Goal: Task Accomplishment & Management: Use online tool/utility

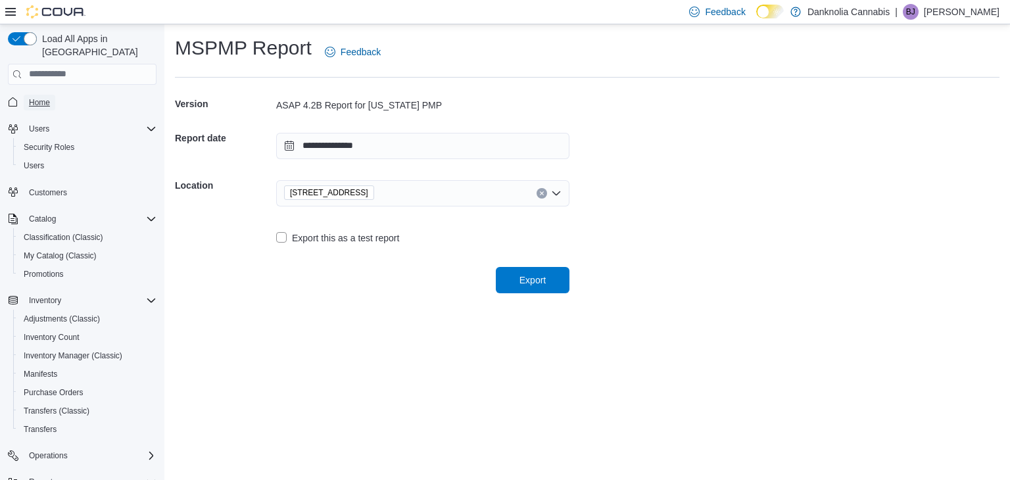
click at [50, 95] on link "Home" at bounding box center [40, 103] width 32 height 16
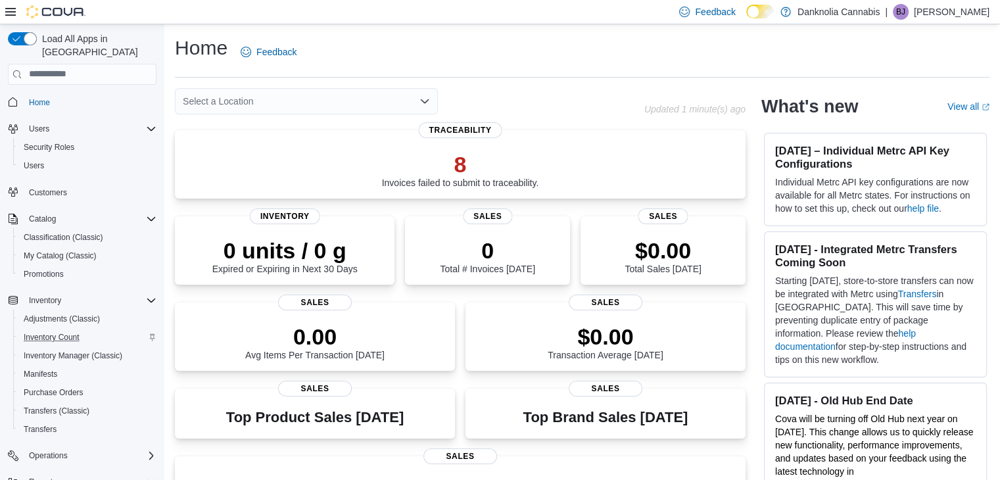
scroll to position [130, 0]
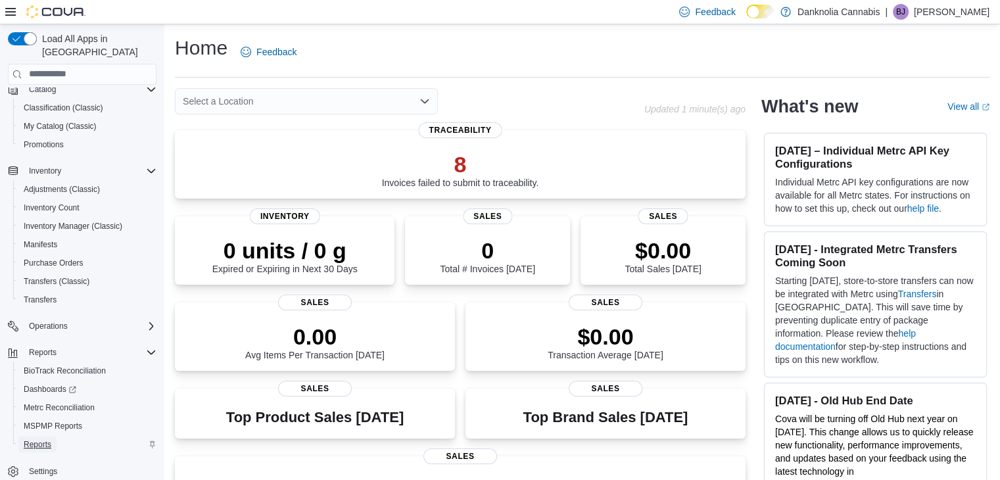
click at [41, 439] on span "Reports" at bounding box center [38, 444] width 28 height 11
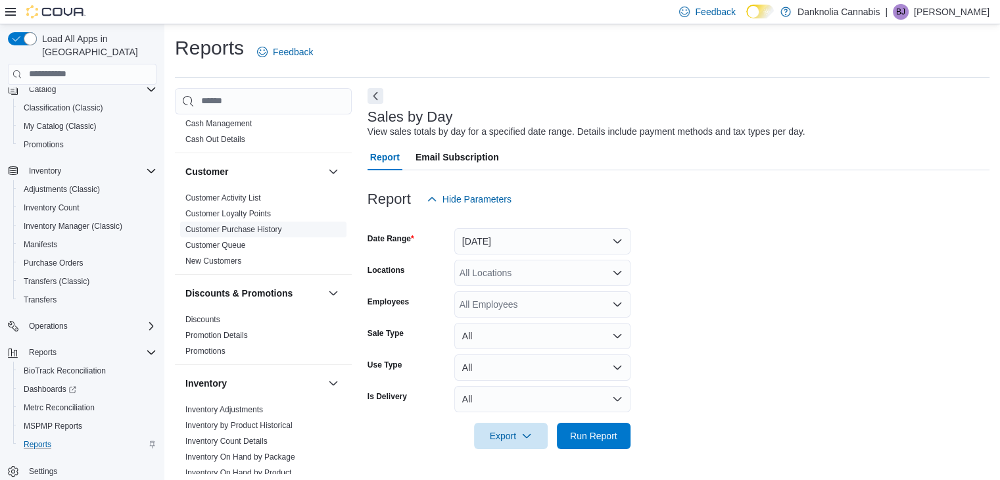
scroll to position [36, 0]
click at [225, 196] on link "Customer Activity List" at bounding box center [223, 197] width 76 height 9
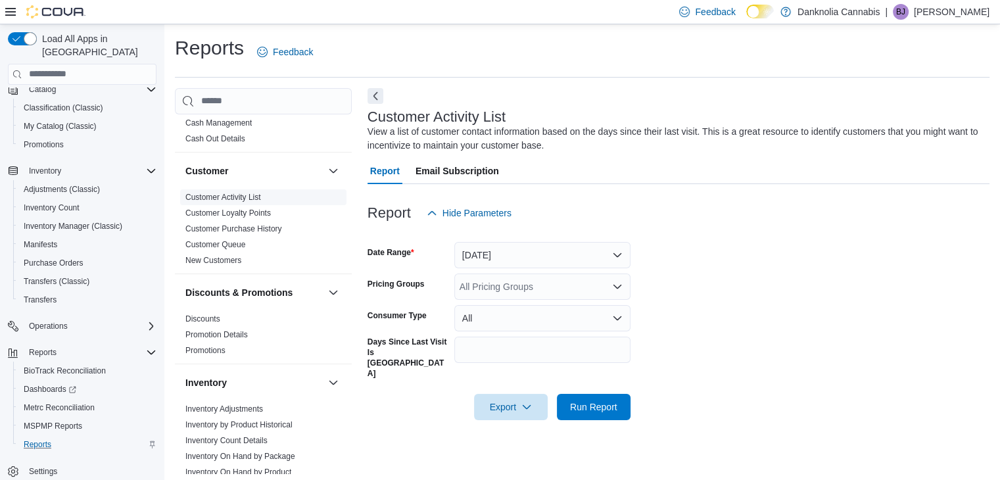
scroll to position [5, 0]
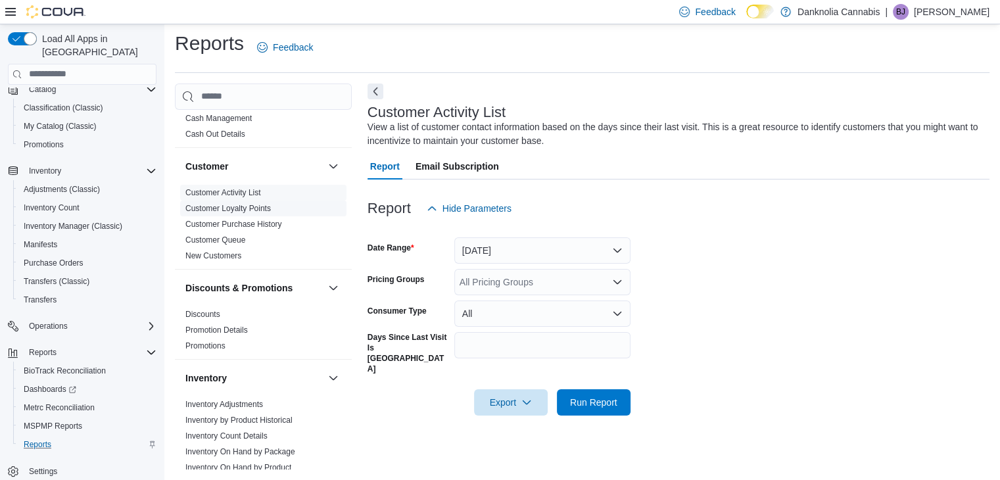
click at [243, 207] on link "Customer Loyalty Points" at bounding box center [227, 208] width 85 height 9
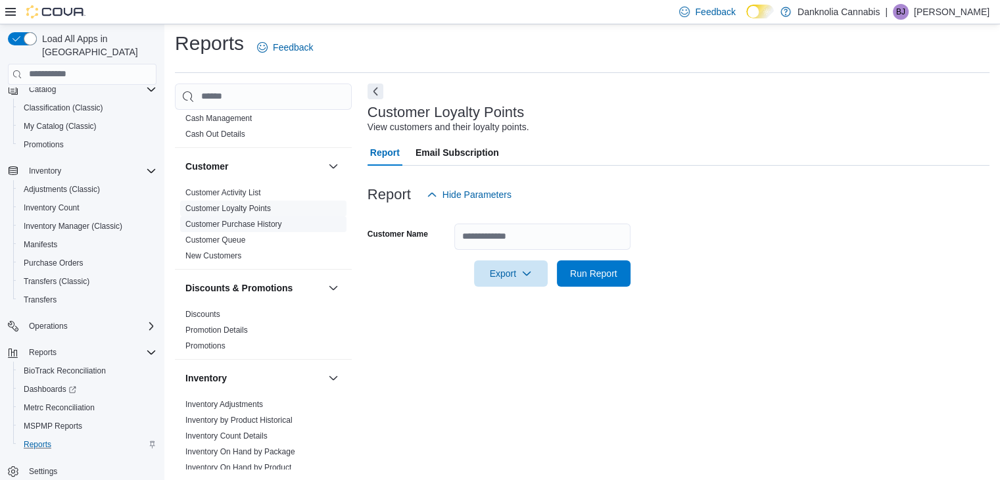
click at [233, 227] on link "Customer Purchase History" at bounding box center [233, 224] width 97 height 9
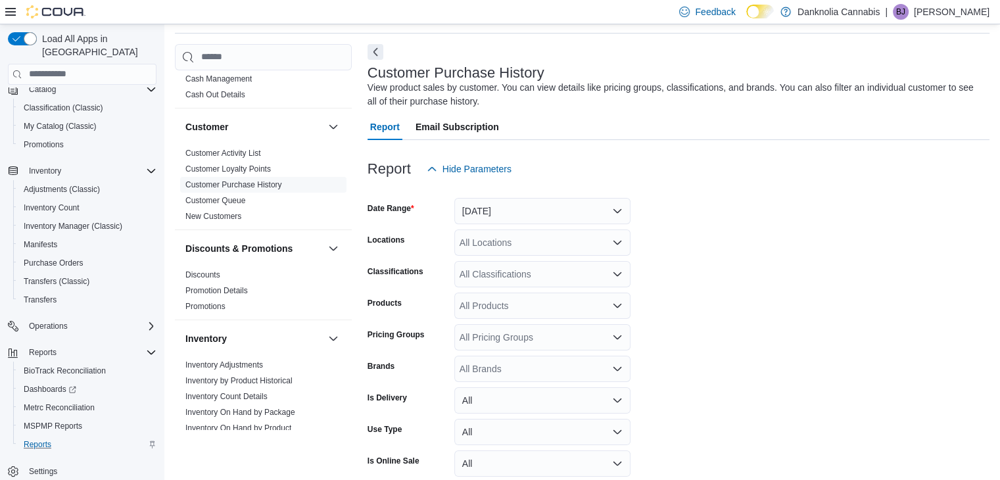
scroll to position [103, 0]
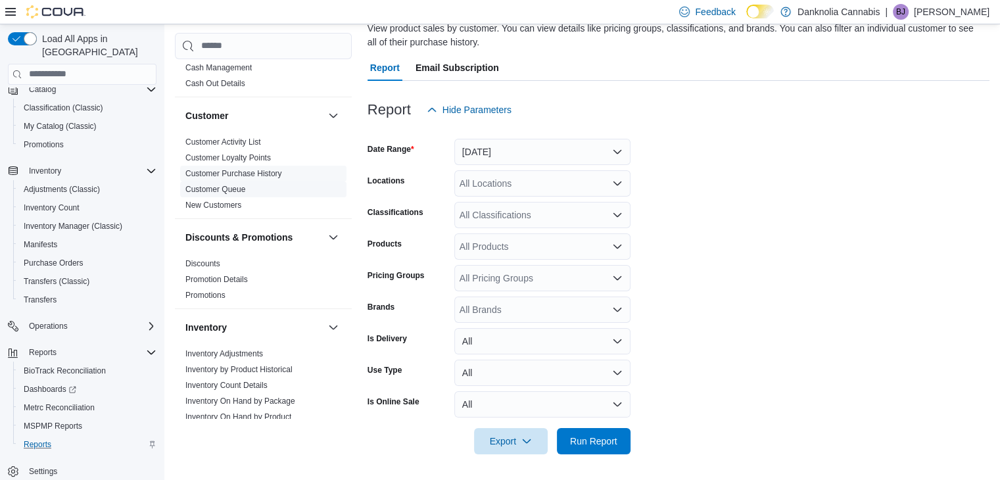
click at [234, 189] on link "Customer Queue" at bounding box center [215, 189] width 60 height 9
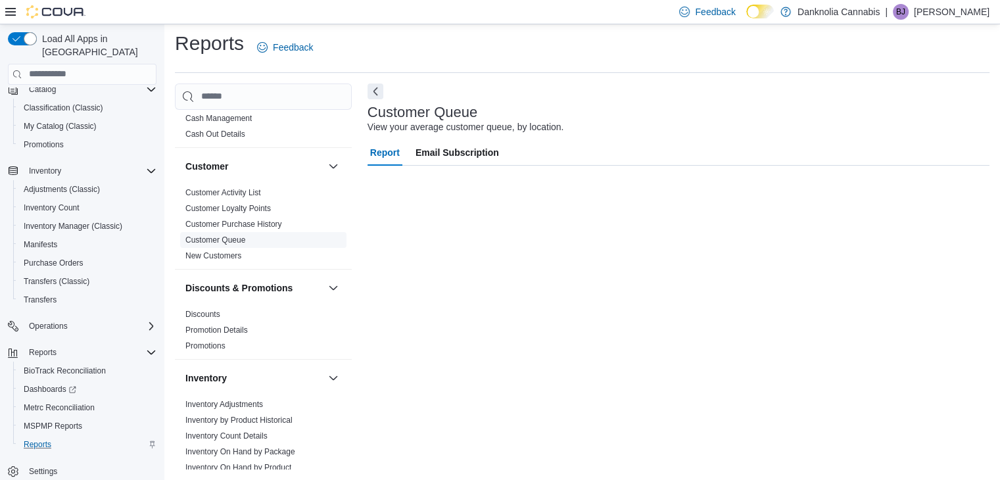
scroll to position [5, 0]
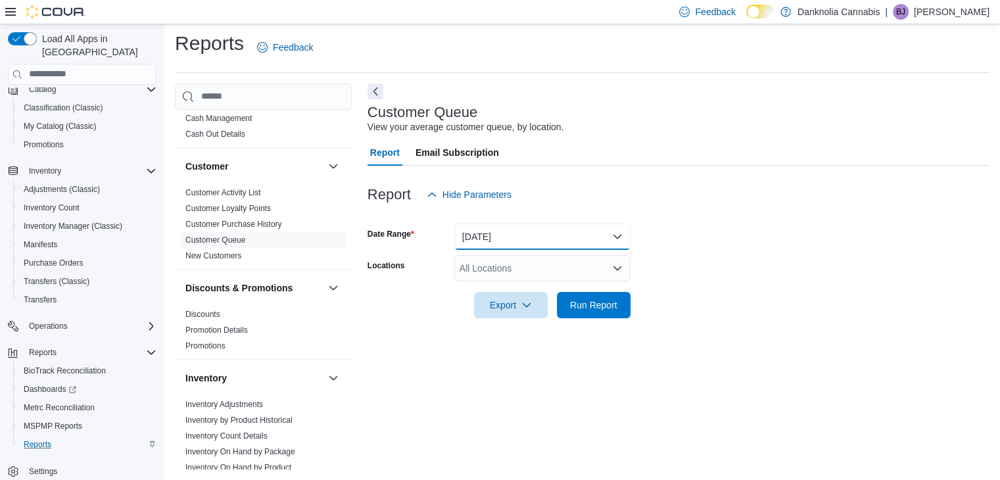
click at [621, 236] on button "Yesterday" at bounding box center [542, 237] width 176 height 26
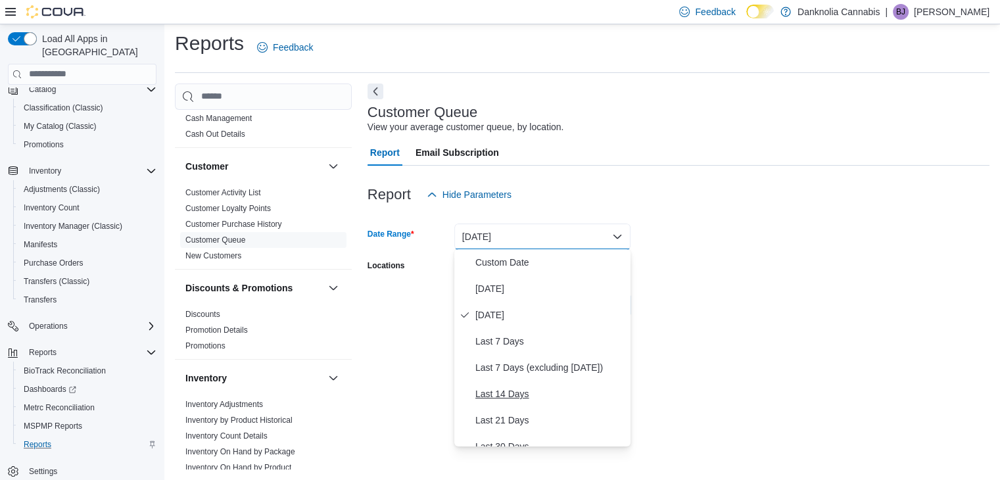
scroll to position [197, 0]
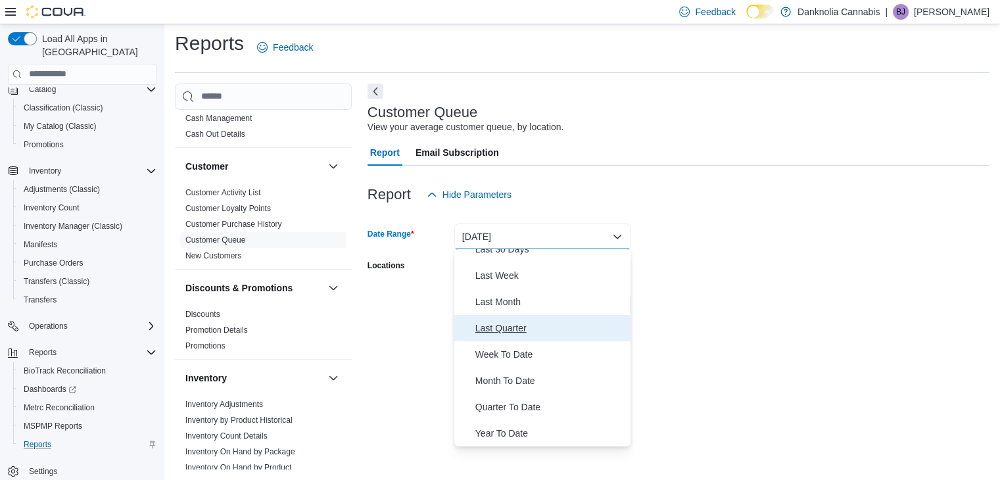
click at [510, 329] on span "Last Quarter" at bounding box center [551, 328] width 150 height 16
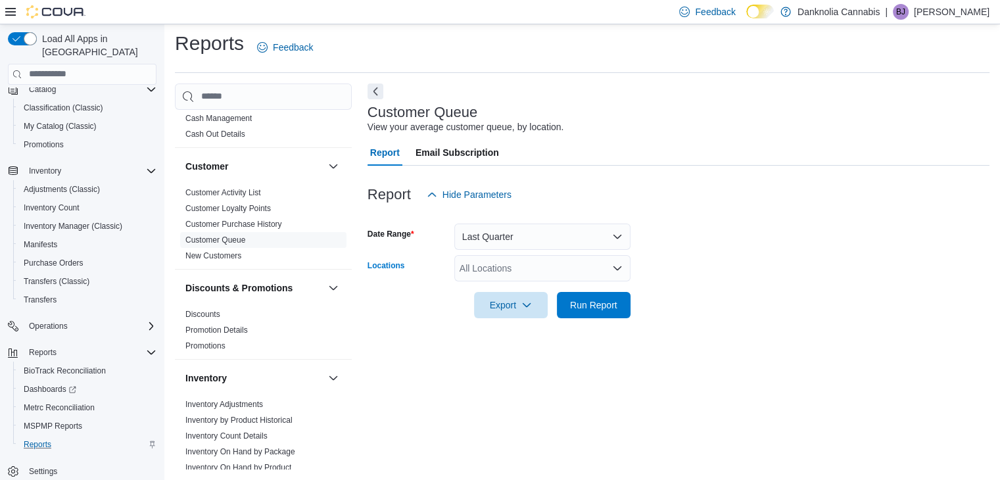
click at [613, 267] on icon "Open list of options" at bounding box center [617, 268] width 11 height 11
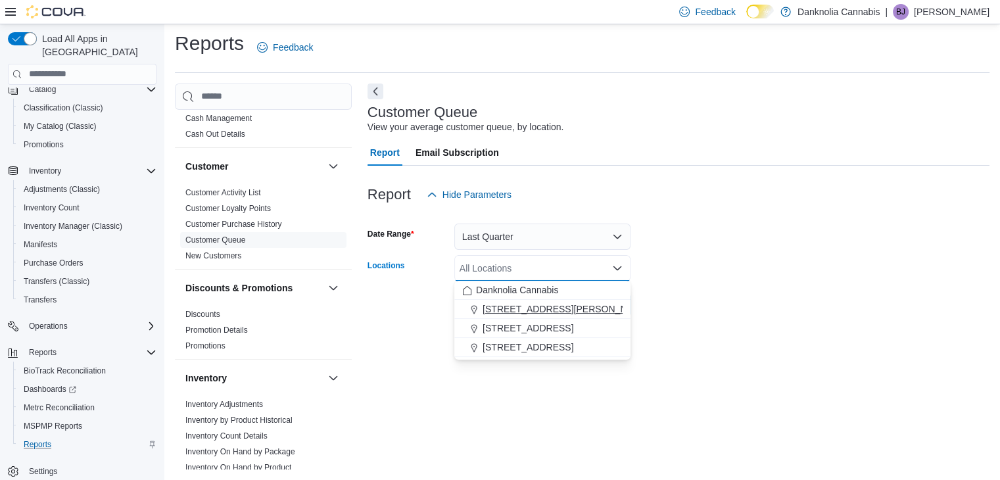
click at [547, 307] on span "1335 Ellis Avenue" at bounding box center [566, 309] width 167 height 13
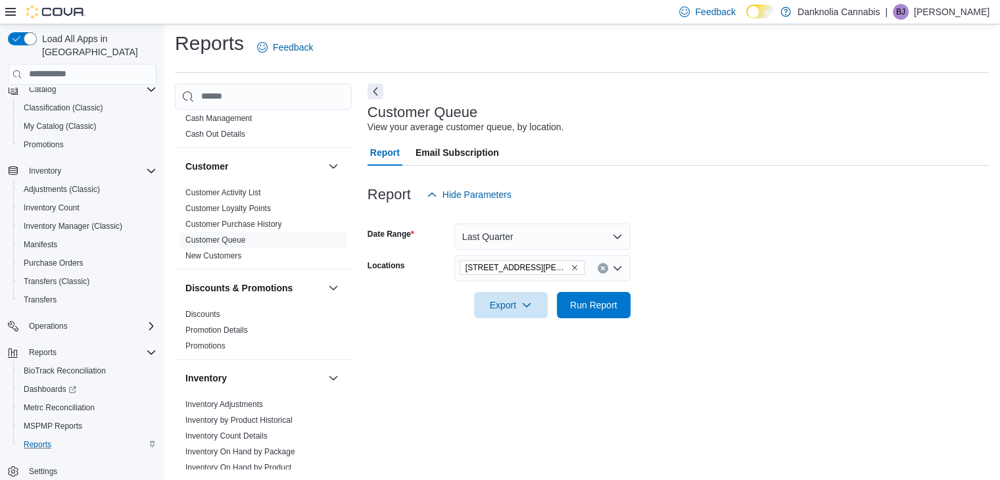
click at [693, 294] on form "Date Range Last Quarter Locations 1335 Ellis Avenue Export Run Report" at bounding box center [679, 263] width 622 height 110
click at [608, 302] on span "Run Report" at bounding box center [593, 304] width 47 height 13
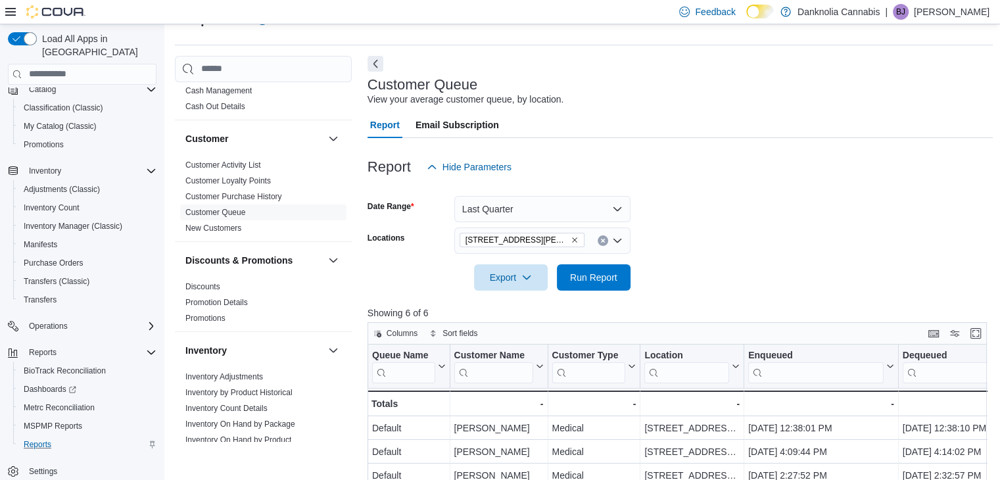
scroll to position [33, 0]
click at [602, 237] on icon "Clear input" at bounding box center [602, 239] width 5 height 5
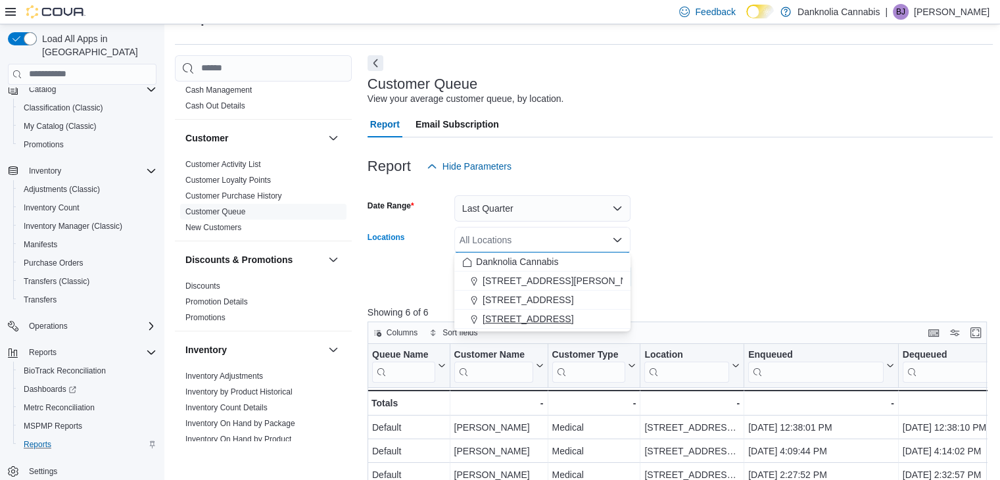
click at [537, 314] on span "5225 Highway 18" at bounding box center [528, 318] width 91 height 13
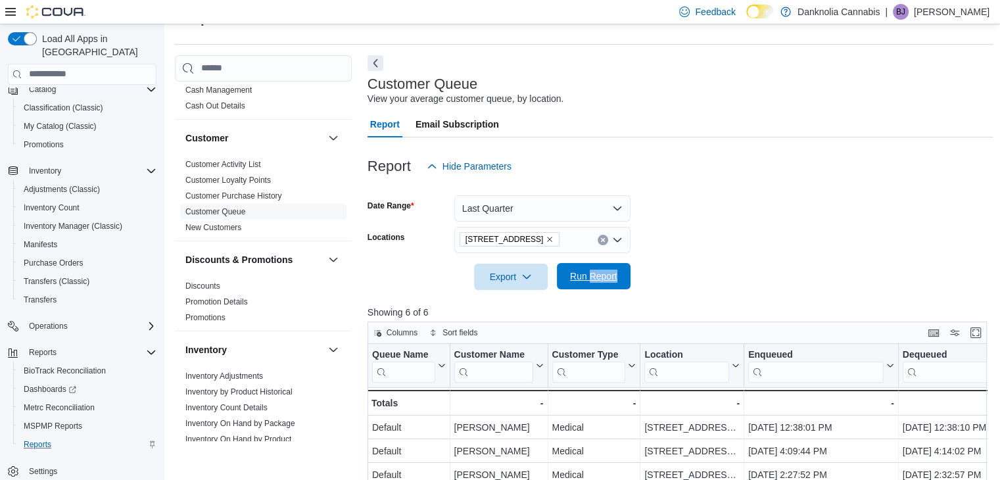
drag, startPoint x: 672, startPoint y: 268, endPoint x: 591, endPoint y: 271, distance: 80.3
click at [591, 271] on form "Date Range Last Quarter Locations 5225 Highway 18 Export Run Report" at bounding box center [681, 235] width 626 height 110
click at [591, 271] on span "Run Report" at bounding box center [593, 276] width 47 height 13
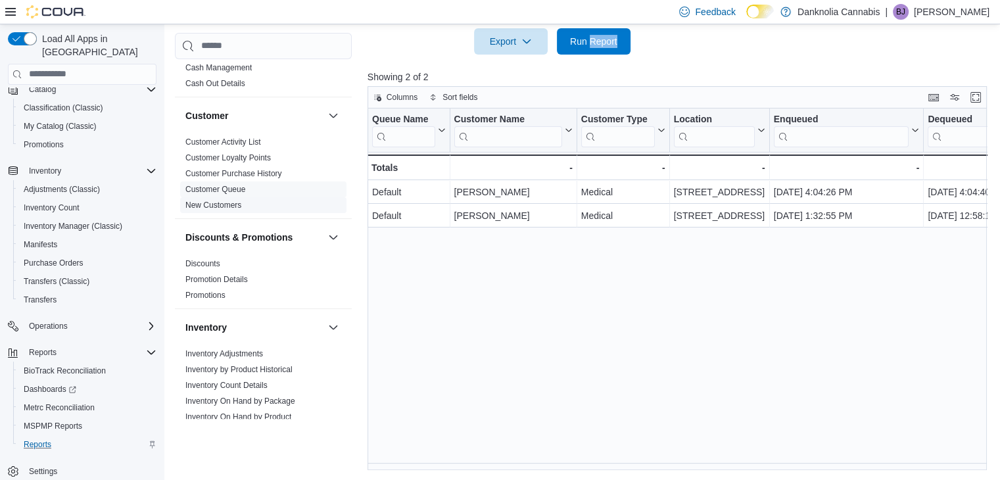
click at [237, 208] on link "New Customers" at bounding box center [213, 205] width 56 height 9
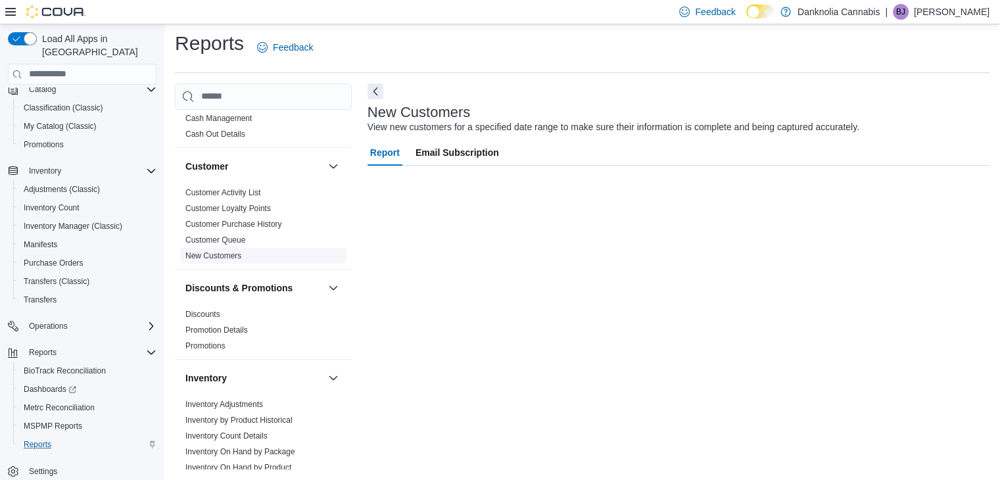
scroll to position [5, 0]
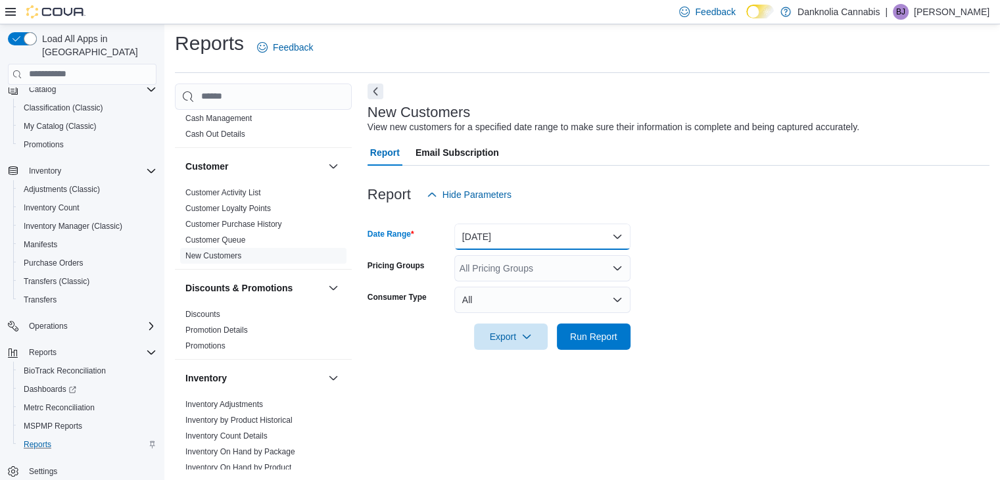
click at [623, 237] on button "Yesterday" at bounding box center [542, 237] width 176 height 26
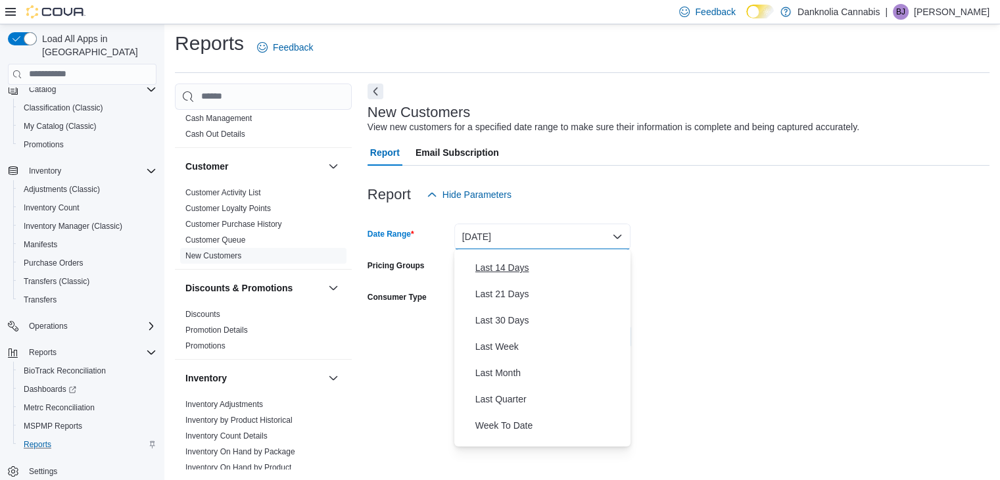
scroll to position [126, 0]
click at [507, 315] on span "Last 30 Days" at bounding box center [551, 320] width 150 height 16
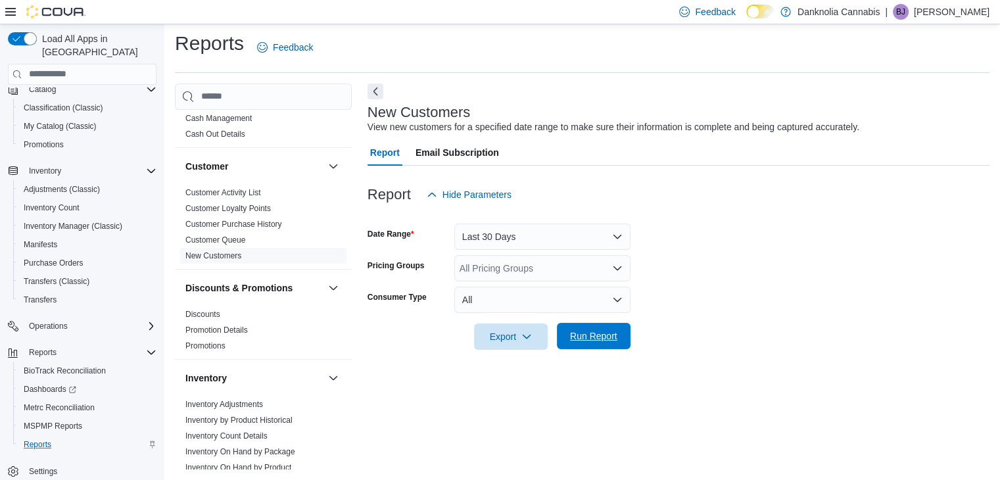
click at [597, 340] on span "Run Report" at bounding box center [593, 336] width 47 height 13
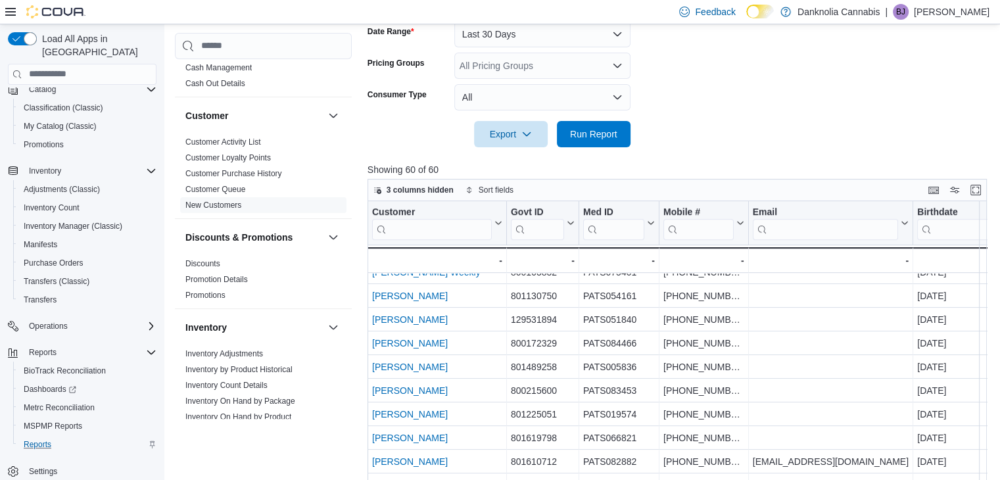
scroll to position [924, 0]
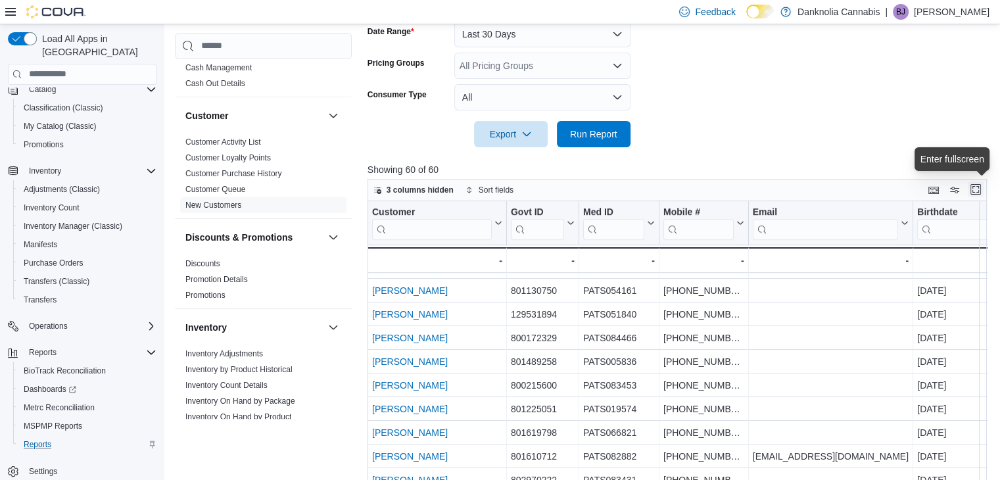
click at [984, 191] on button "Enter fullscreen" at bounding box center [976, 190] width 16 height 16
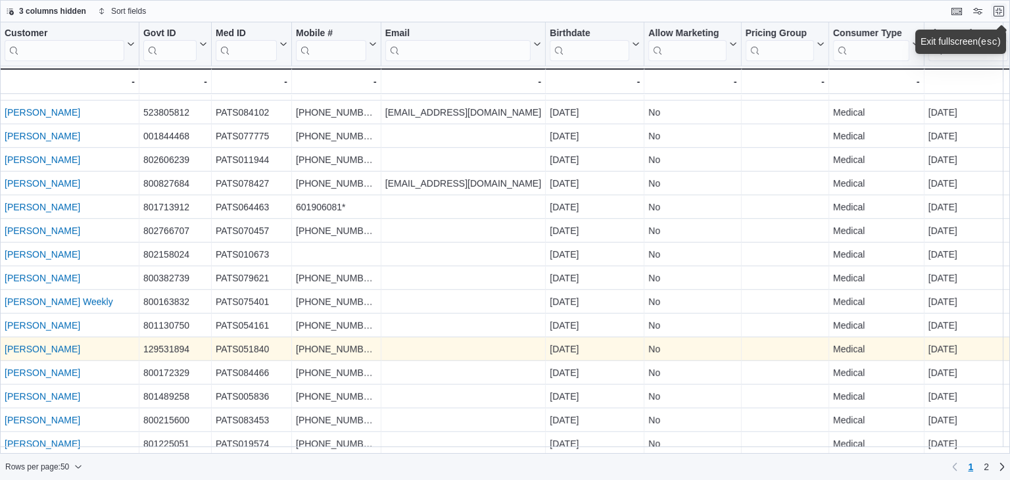
scroll to position [831, 0]
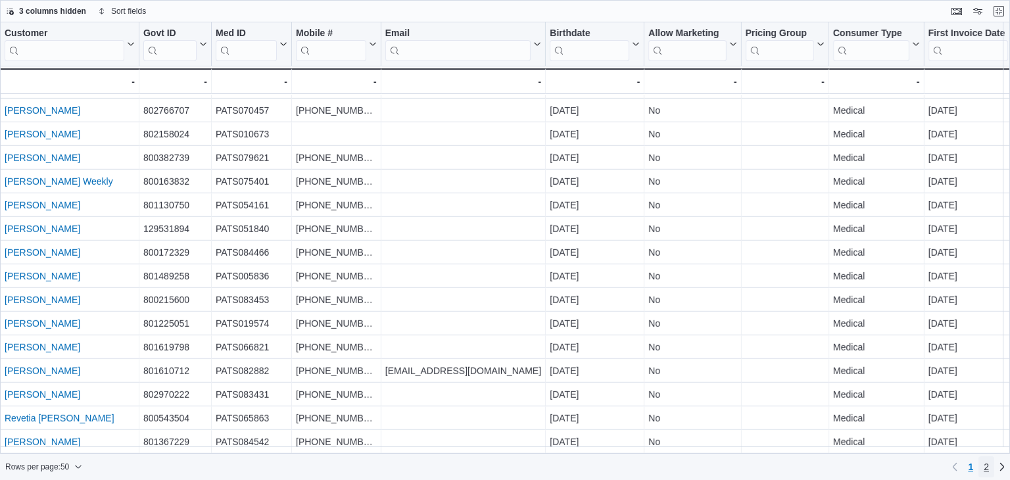
click at [987, 468] on span "2" at bounding box center [986, 466] width 5 height 13
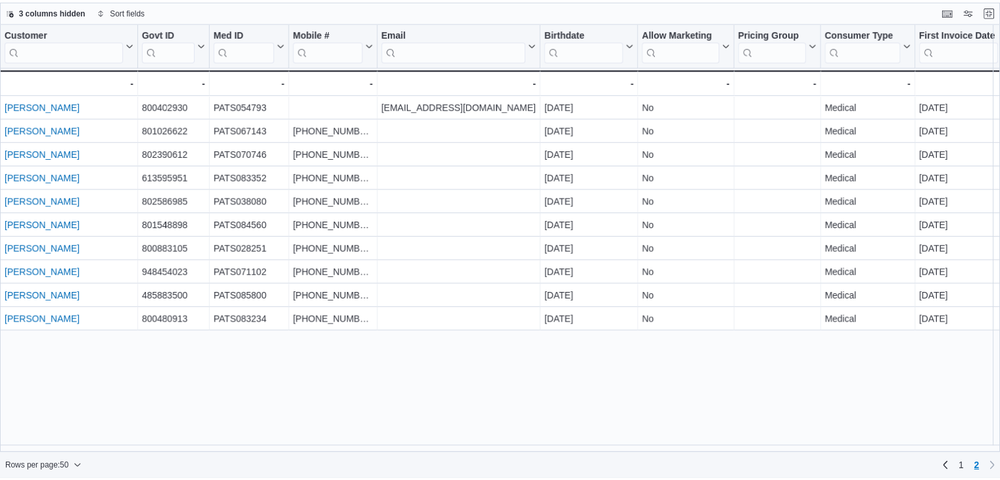
scroll to position [0, 0]
click at [596, 364] on div "Customer Click to view column header actions Govt ID Click to view column heade…" at bounding box center [505, 237] width 1010 height 431
click at [996, 9] on button "Exit fullscreen" at bounding box center [999, 11] width 16 height 16
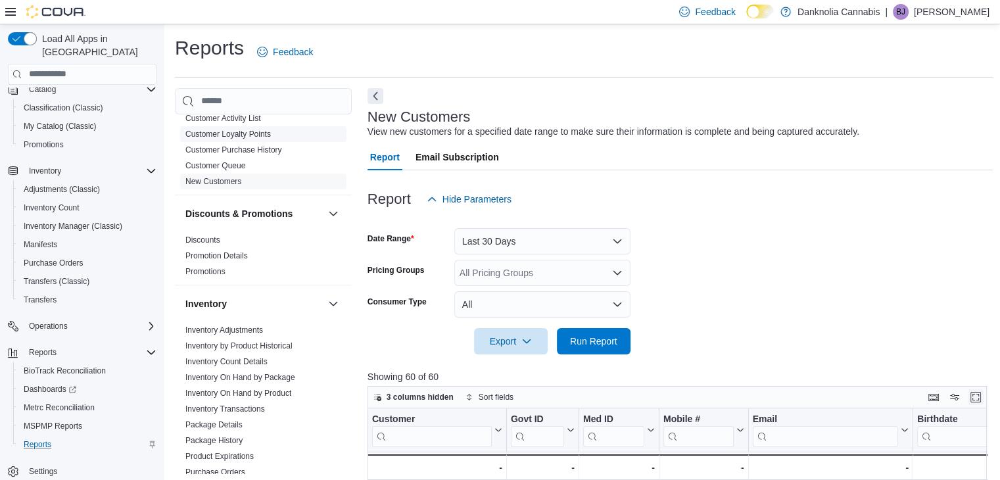
scroll to position [116, 0]
click at [228, 258] on link "Promotion Details" at bounding box center [216, 255] width 62 height 9
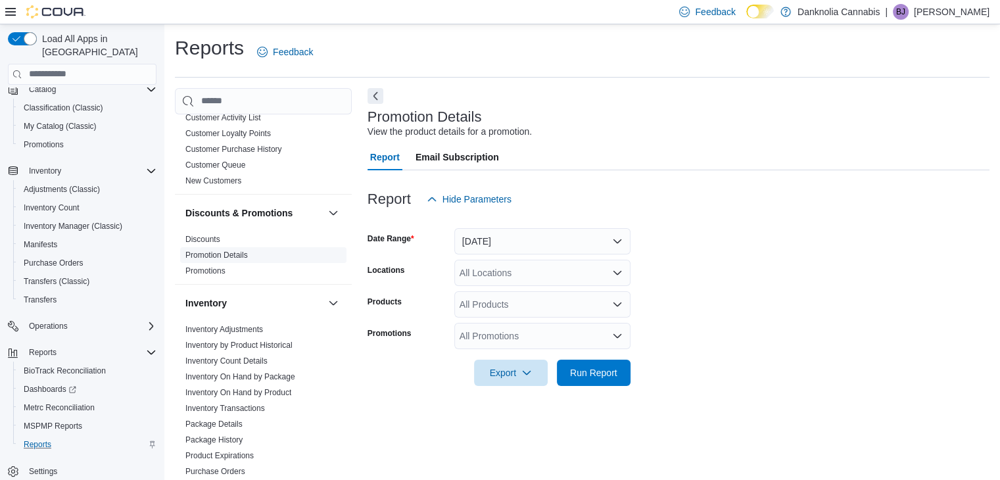
scroll to position [5, 0]
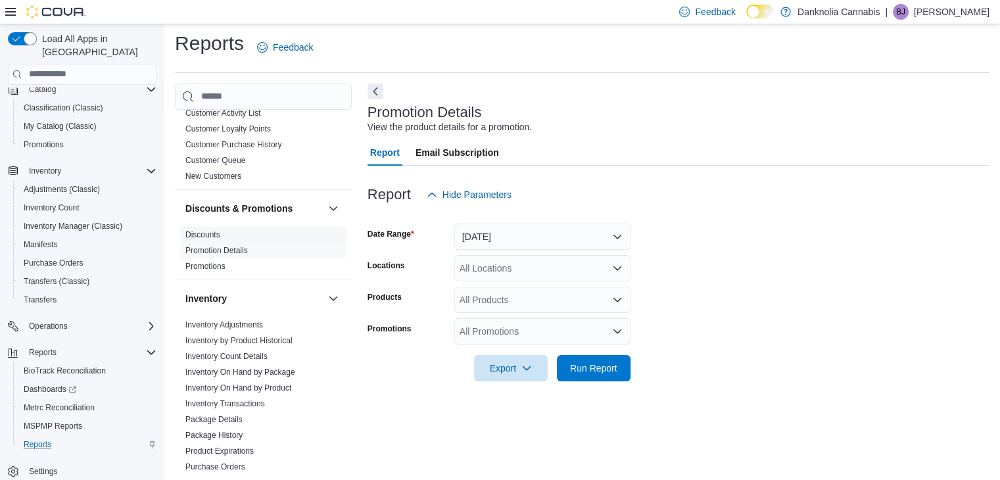
click at [231, 235] on span "Discounts" at bounding box center [263, 235] width 166 height 16
click at [213, 230] on link "Discounts" at bounding box center [202, 234] width 35 height 9
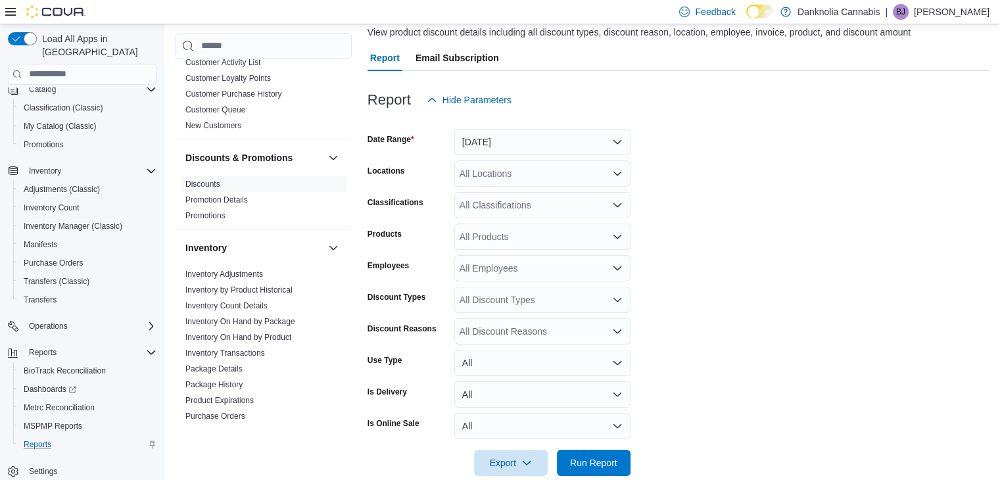
scroll to position [121, 0]
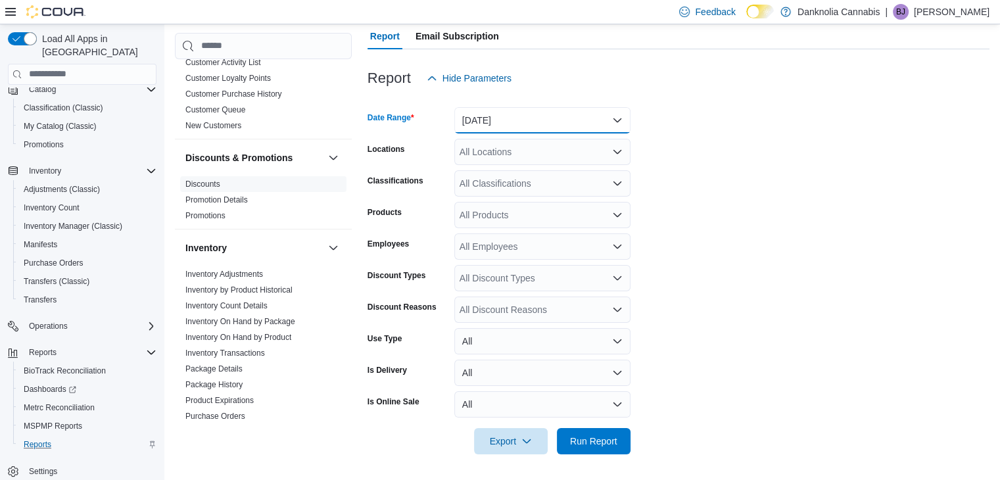
click at [617, 116] on button "Yesterday" at bounding box center [542, 120] width 176 height 26
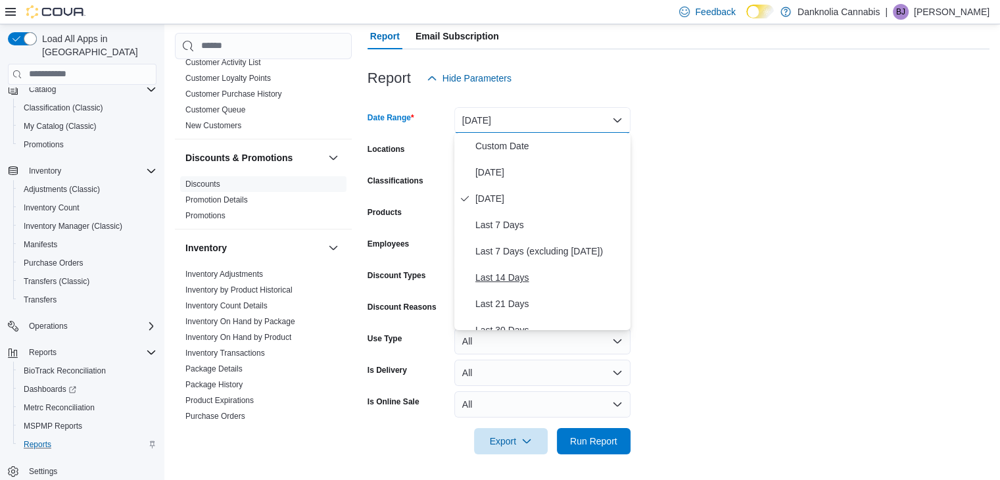
scroll to position [197, 0]
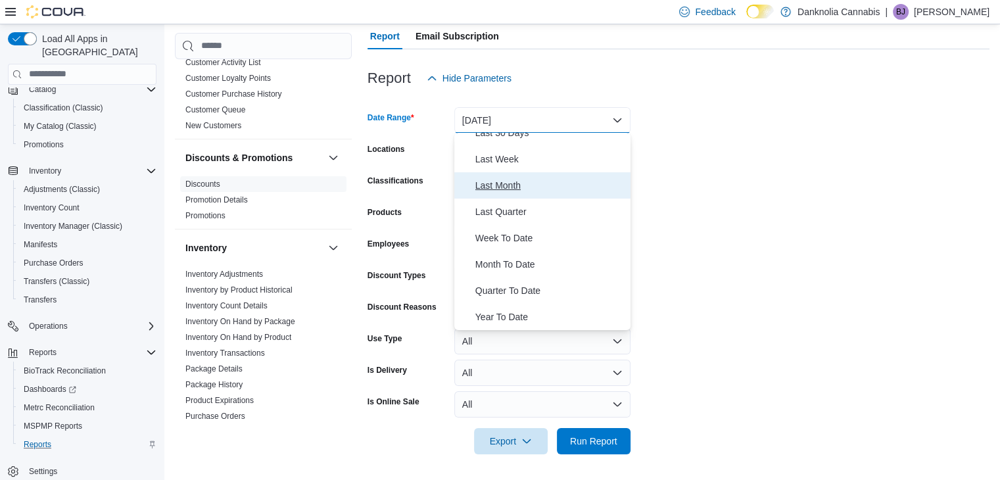
click at [531, 185] on span "Last Month" at bounding box center [551, 186] width 150 height 16
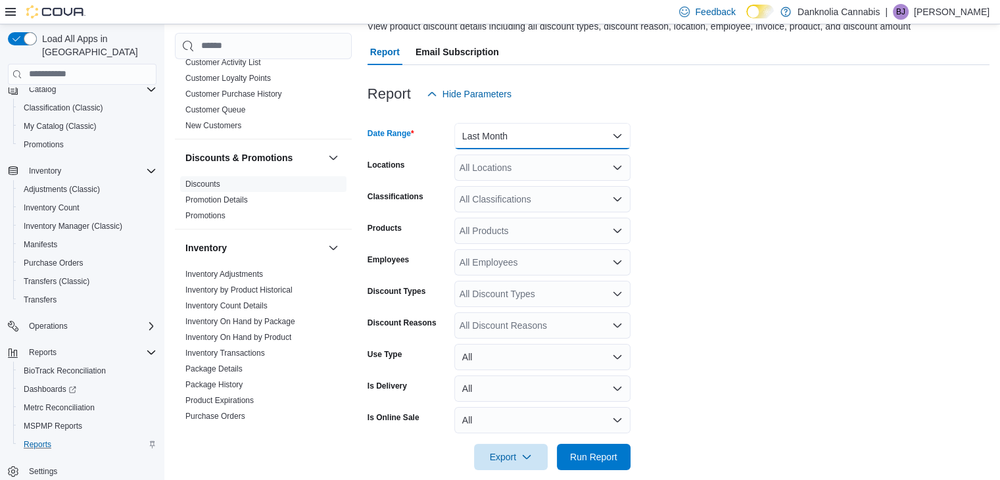
scroll to position [105, 0]
click at [616, 137] on button "Last Month" at bounding box center [542, 136] width 176 height 26
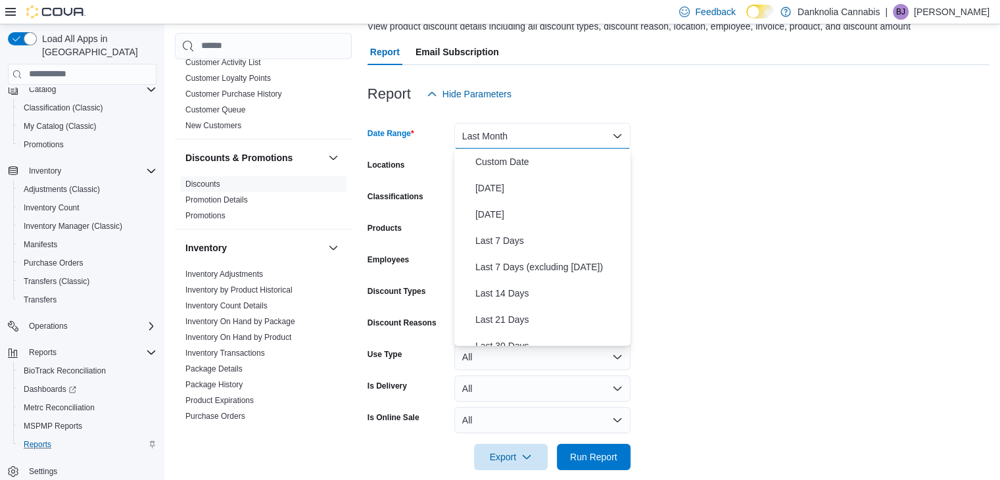
scroll to position [151, 0]
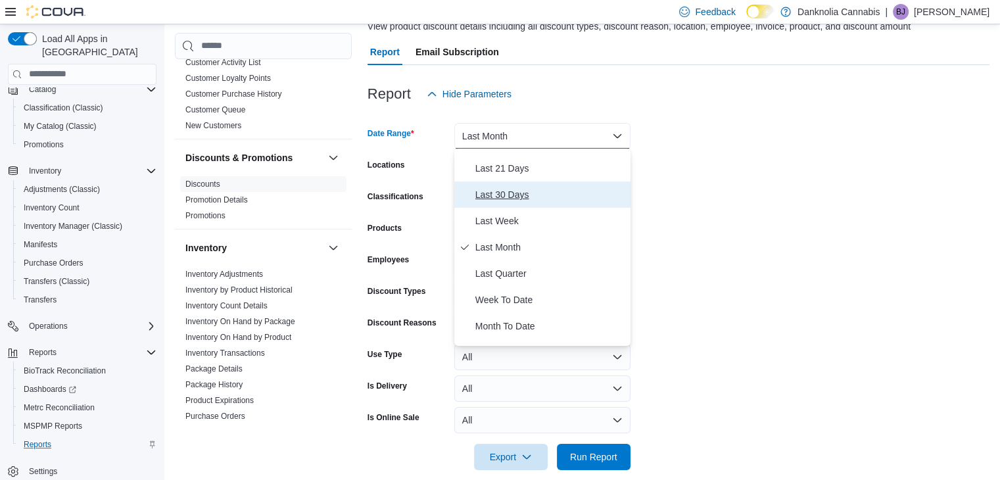
click at [539, 193] on span "Last 30 Days" at bounding box center [551, 195] width 150 height 16
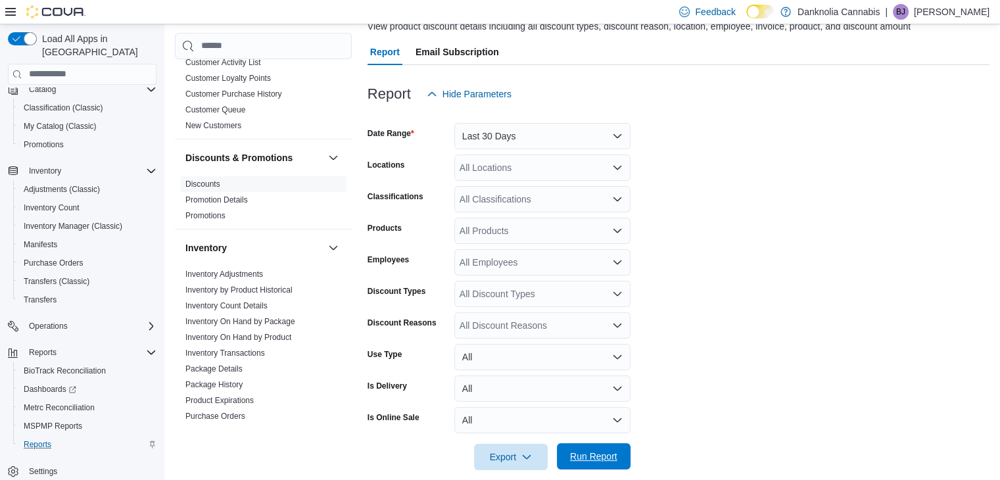
click at [618, 458] on span "Run Report" at bounding box center [594, 456] width 58 height 26
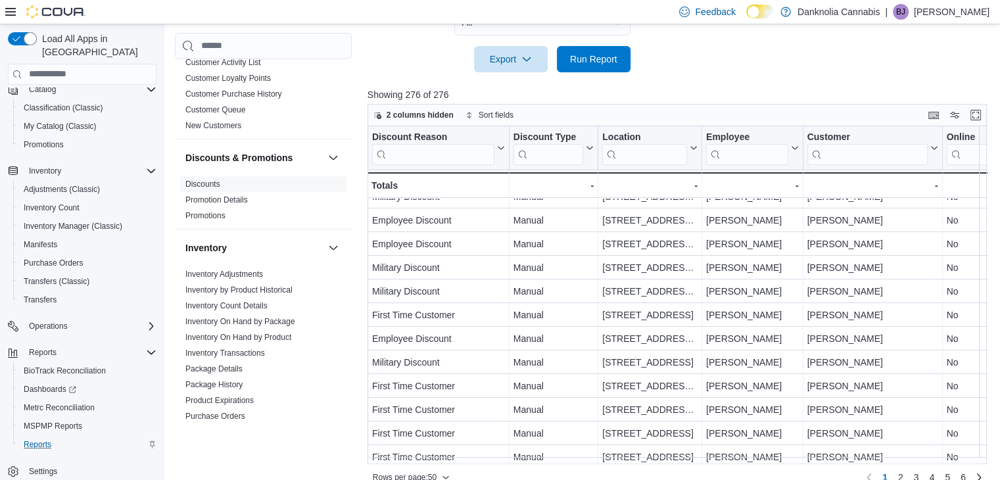
scroll to position [129, 0]
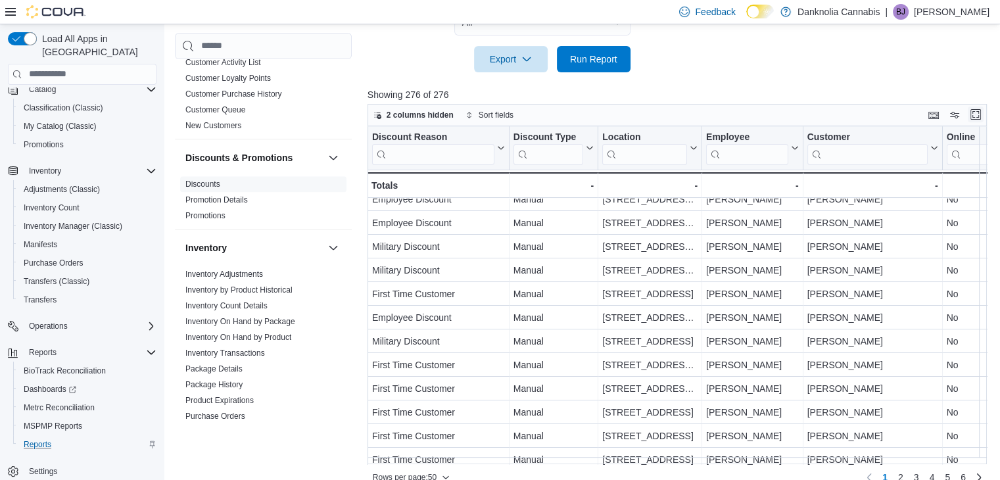
click at [983, 119] on button "Enter fullscreen" at bounding box center [976, 115] width 16 height 16
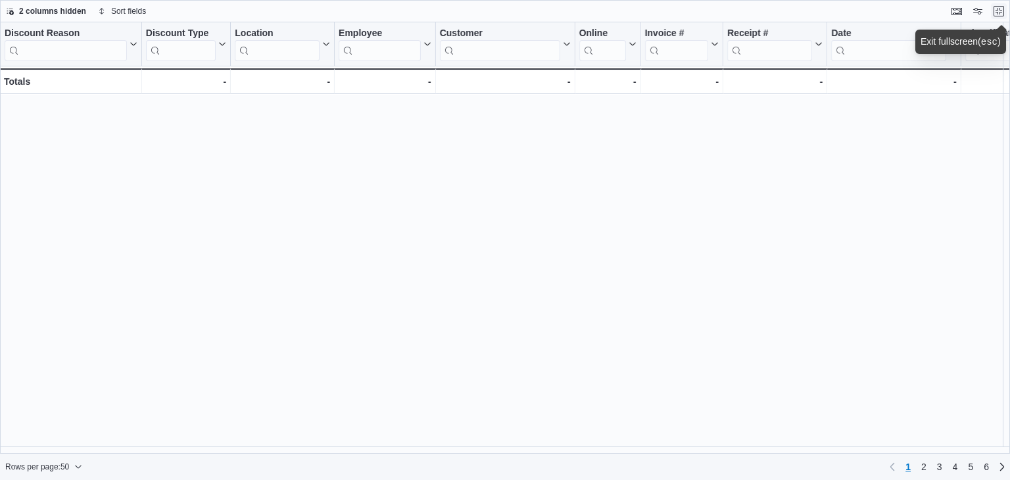
scroll to position [831, 0]
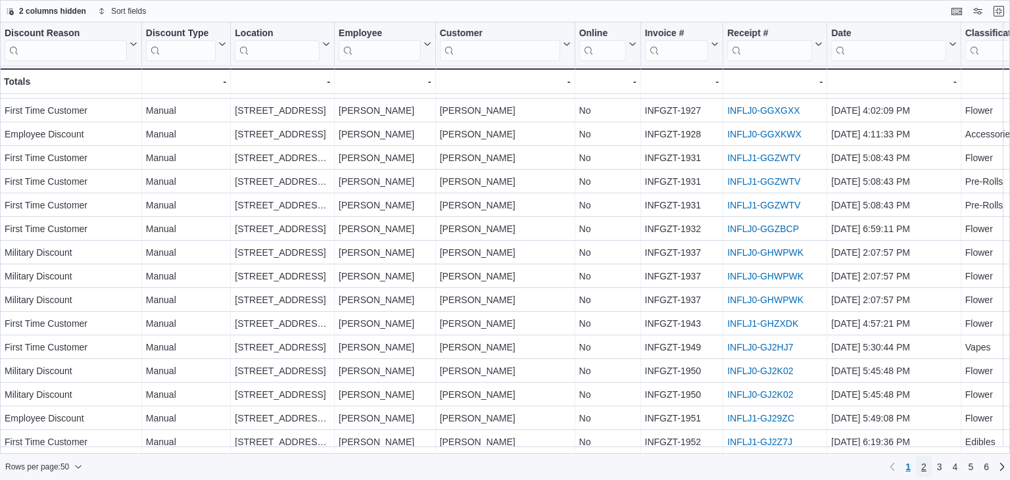
click at [922, 464] on span "2" at bounding box center [923, 466] width 5 height 13
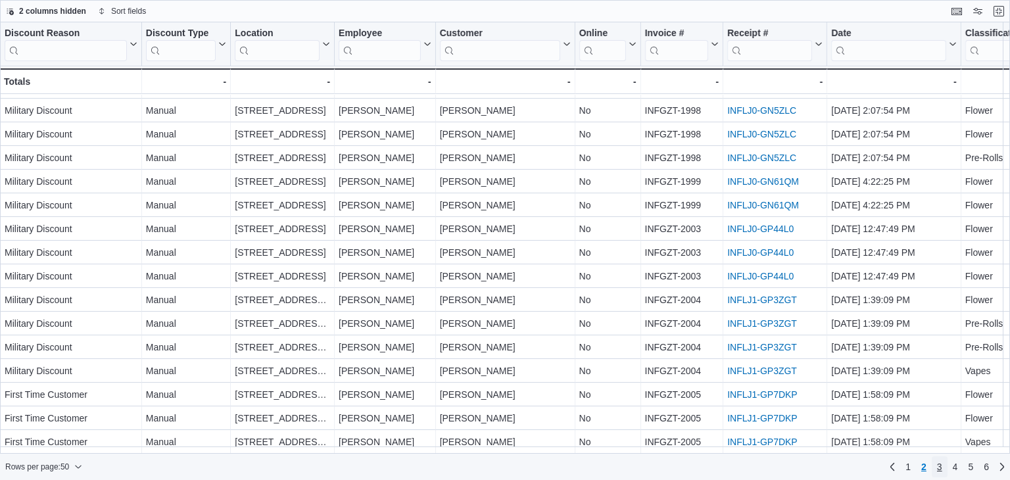
click at [936, 464] on link "3" at bounding box center [940, 466] width 16 height 21
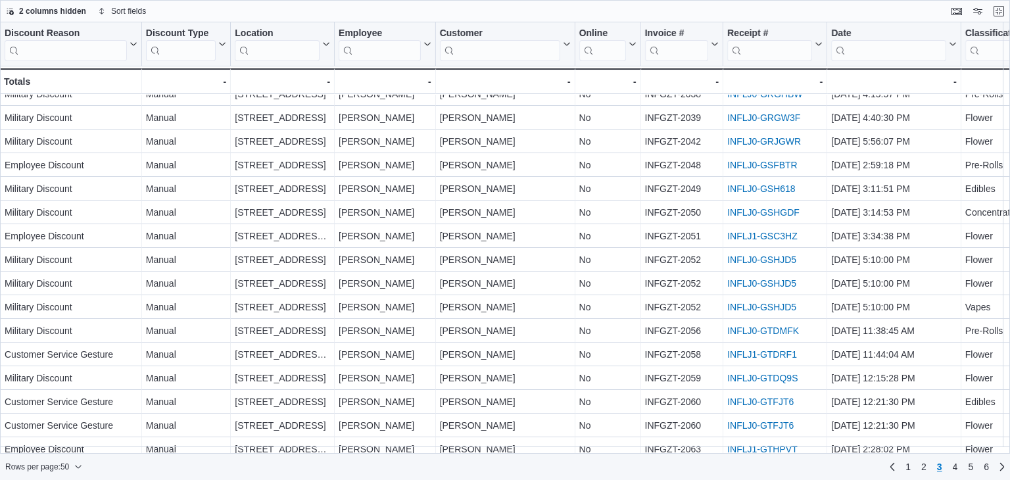
scroll to position [771, 0]
